Goal: Information Seeking & Learning: Learn about a topic

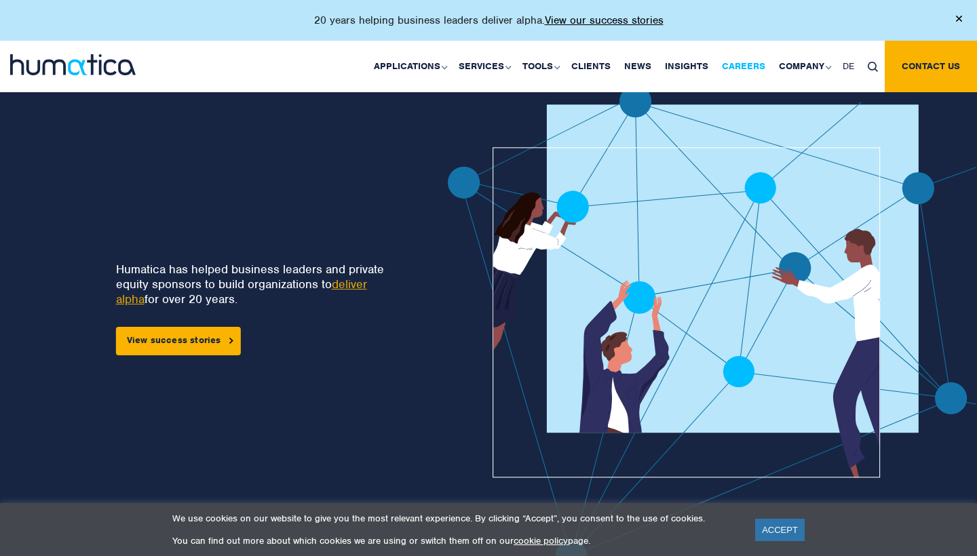
click at [754, 66] on link "Careers" at bounding box center [743, 67] width 57 height 52
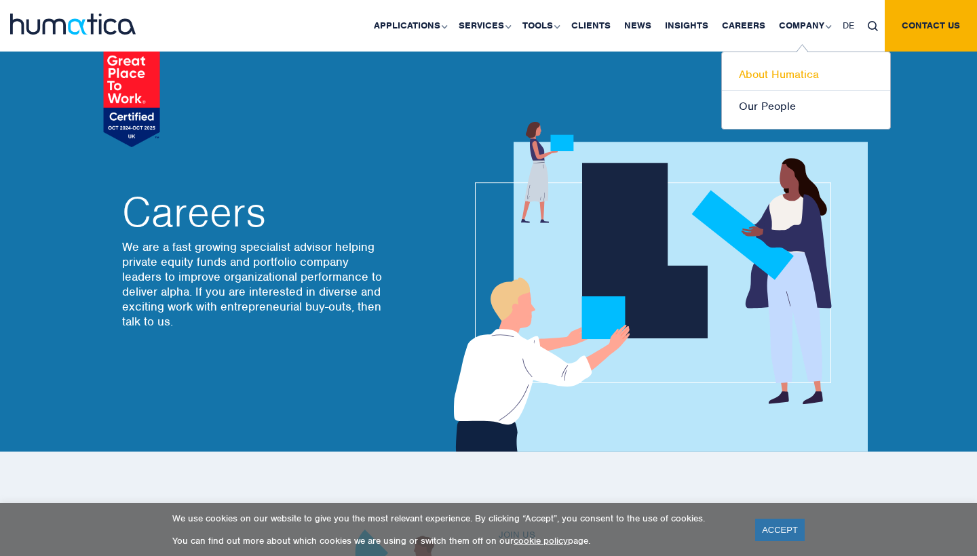
click at [780, 81] on link "About Humatica" at bounding box center [806, 75] width 168 height 32
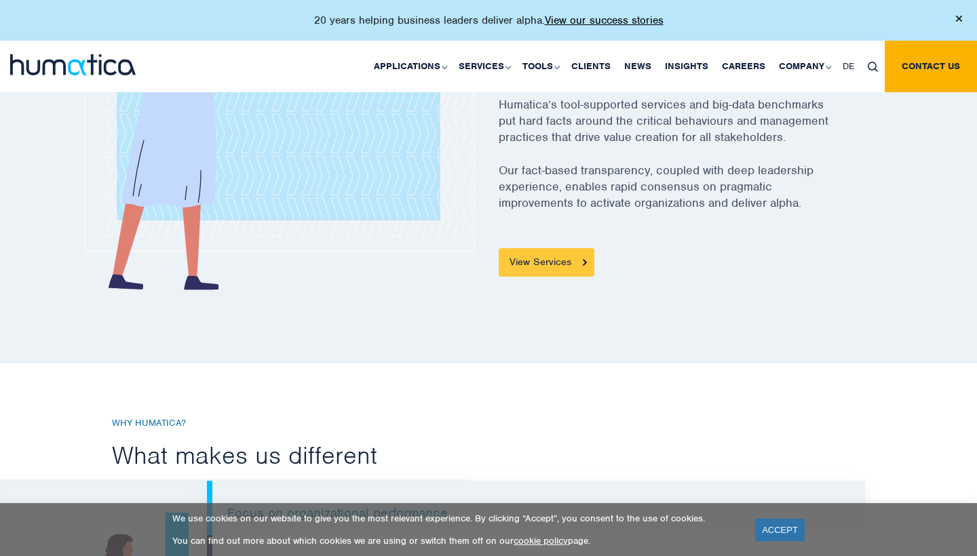
scroll to position [628, 0]
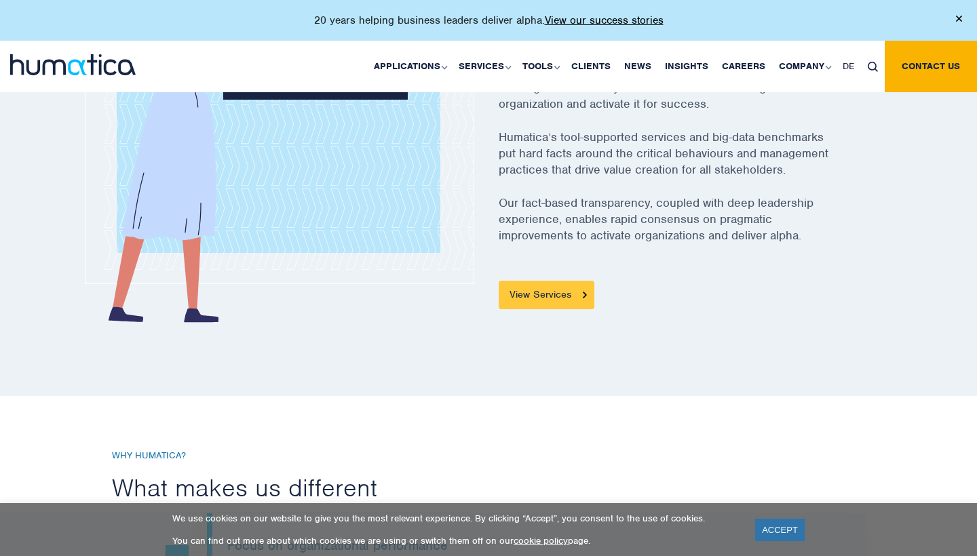
click at [544, 292] on link "View Services" at bounding box center [547, 295] width 96 height 28
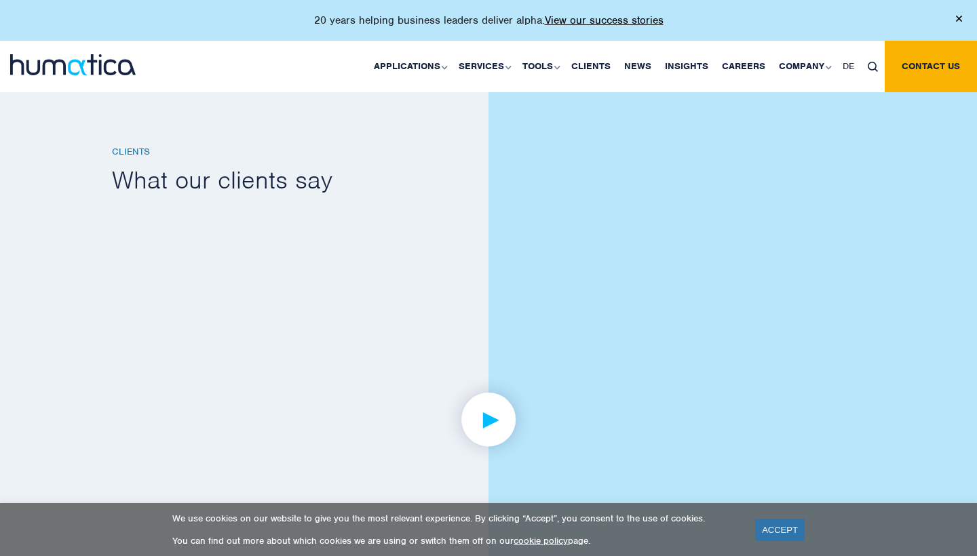
scroll to position [1853, 0]
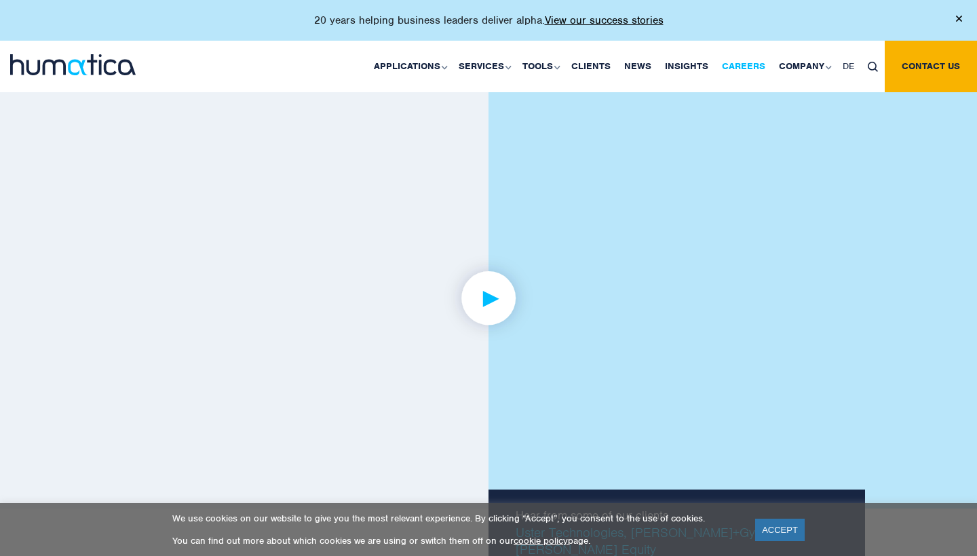
click at [744, 69] on link "Careers" at bounding box center [743, 67] width 57 height 52
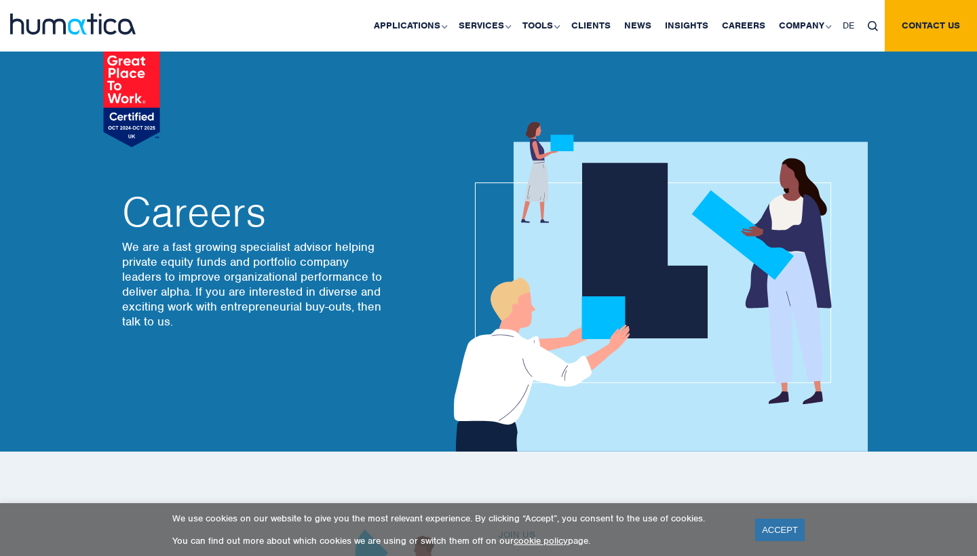
scroll to position [58, 1]
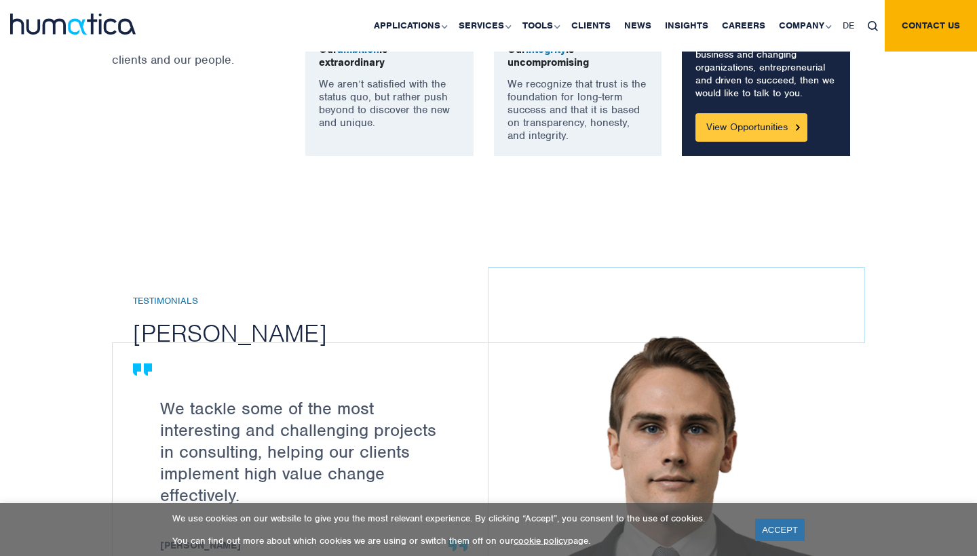
click at [736, 130] on link "View Opportunities" at bounding box center [751, 127] width 112 height 28
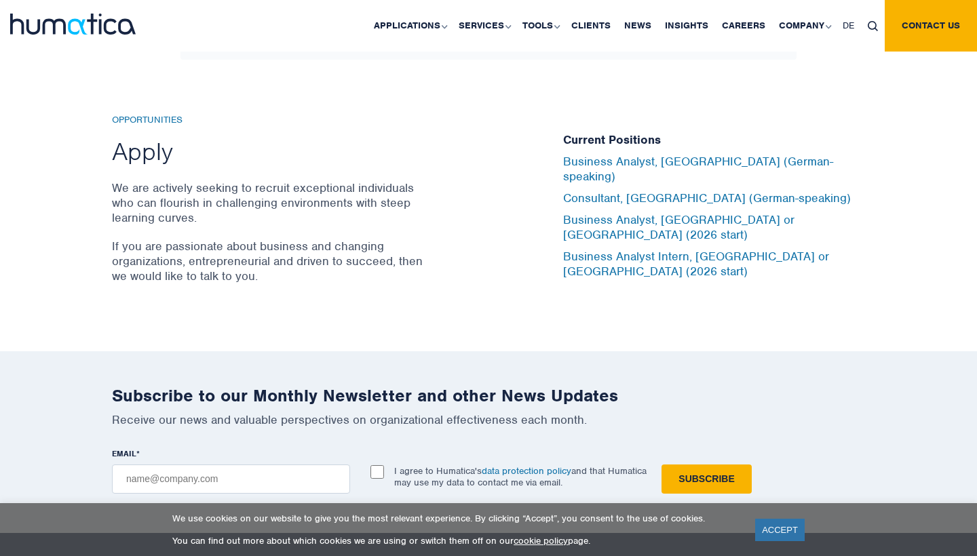
scroll to position [4443, 0]
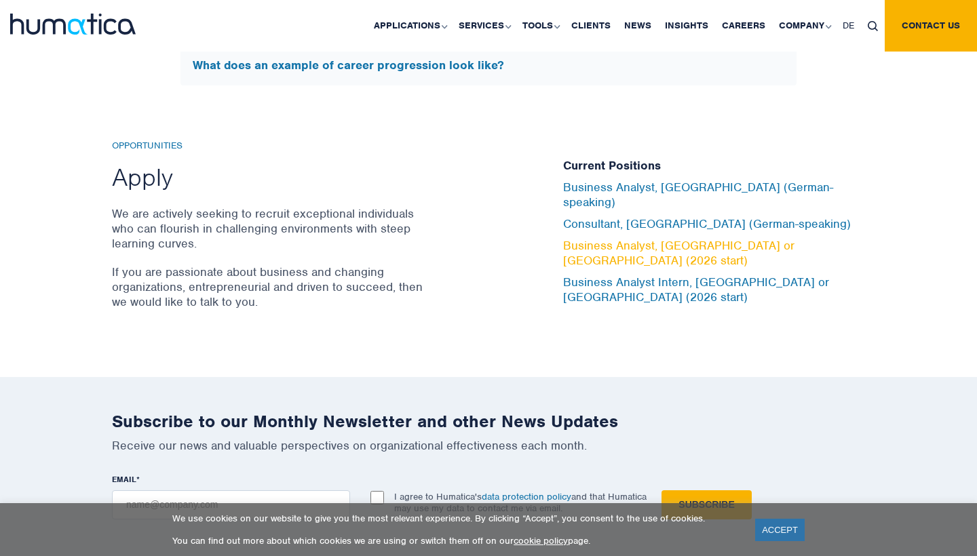
click at [626, 238] on link "Business Analyst, [GEOGRAPHIC_DATA] or [GEOGRAPHIC_DATA] (2026 start)" at bounding box center [678, 253] width 231 height 30
